Goal: Check status: Check status

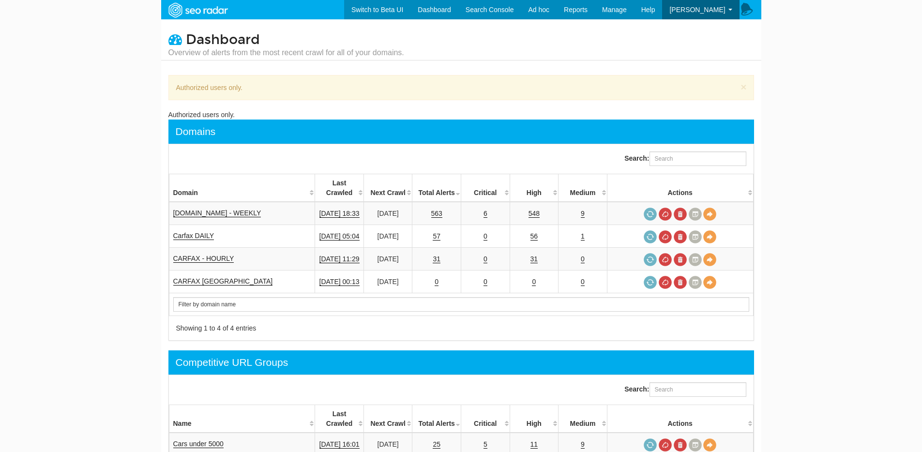
click at [244, 154] on div "Search:" at bounding box center [461, 158] width 599 height 29
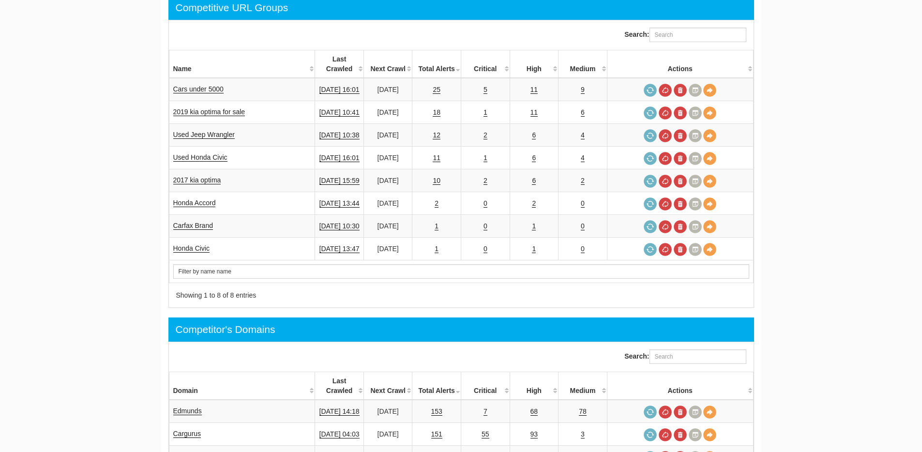
scroll to position [419, 0]
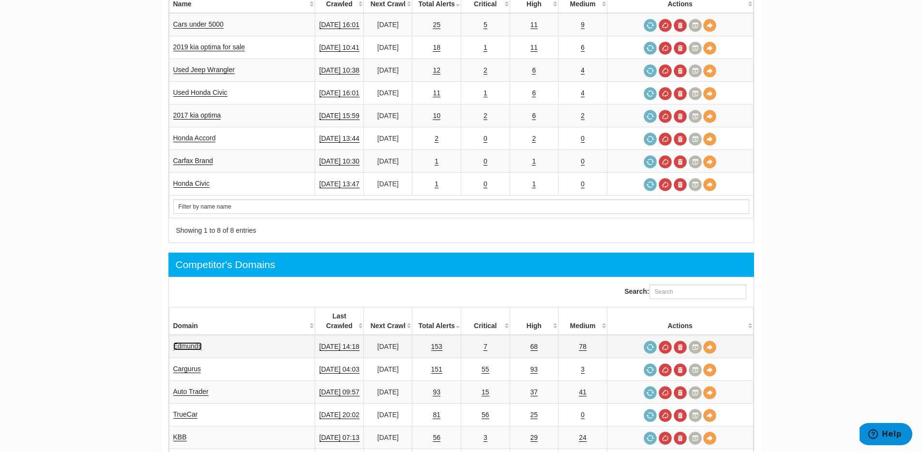
click at [187, 342] on link "Edmunds" at bounding box center [187, 346] width 29 height 8
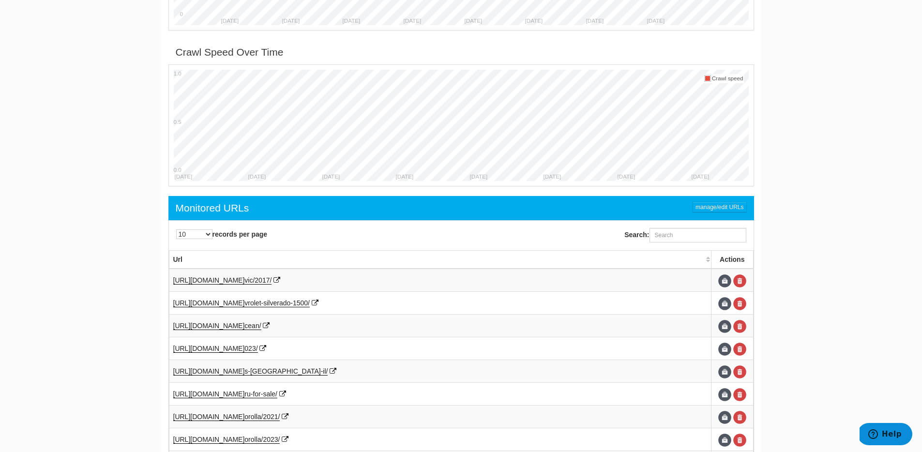
scroll to position [422, 0]
